Goal: Task Accomplishment & Management: Manage account settings

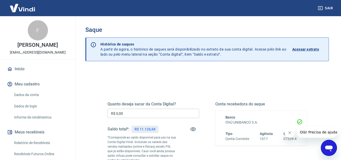
click at [137, 118] on input "R$ 0,00" at bounding box center [153, 112] width 92 height 9
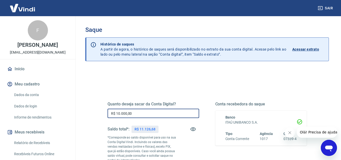
type input "R$ 10.000,00"
click at [199, 90] on div "Quanto deseja sacar da Conta Digital? R$ 10.000,00 ​ Saldo total*: R$ 11.126,68…" at bounding box center [206, 142] width 199 height 106
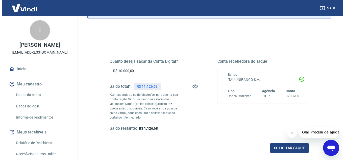
scroll to position [94, 0]
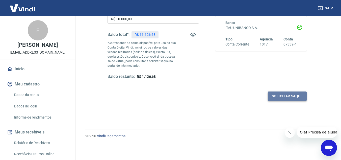
click at [281, 94] on button "Solicitar saque" at bounding box center [287, 95] width 39 height 9
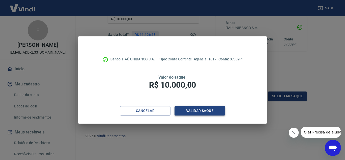
click at [193, 109] on button "Validar saque" at bounding box center [199, 110] width 50 height 9
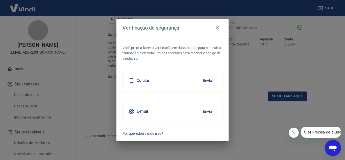
click at [174, 81] on div "Celular Enviar" at bounding box center [172, 80] width 100 height 23
click at [203, 79] on button "Enviar" at bounding box center [208, 80] width 16 height 11
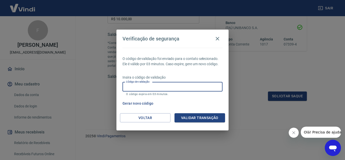
click at [162, 90] on input "Código de validação" at bounding box center [172, 86] width 100 height 9
type input "181880"
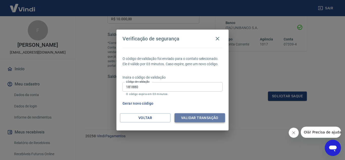
click at [213, 114] on button "Validar transação" at bounding box center [199, 117] width 50 height 9
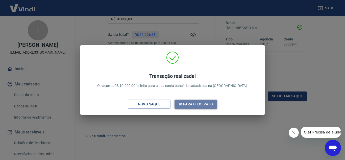
click at [188, 104] on button "Ir para o extrato" at bounding box center [195, 103] width 43 height 9
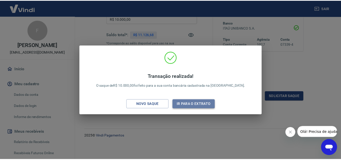
scroll to position [90, 0]
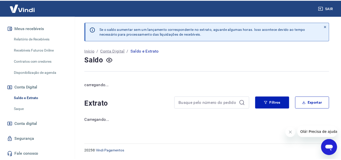
scroll to position [8, 0]
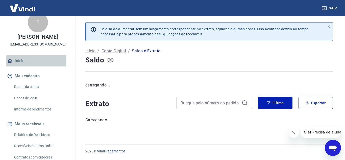
click at [15, 66] on link "Início" at bounding box center [37, 60] width 63 height 11
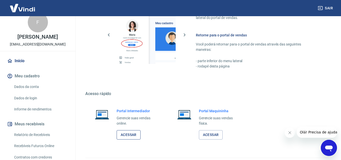
scroll to position [254, 0]
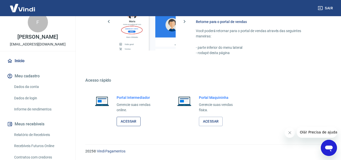
click at [135, 121] on link "Acessar" at bounding box center [129, 121] width 24 height 9
